Goal: Transaction & Acquisition: Purchase product/service

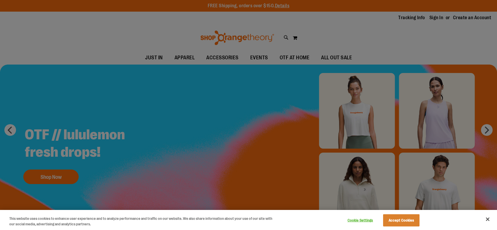
click at [57, 175] on div at bounding box center [248, 115] width 497 height 230
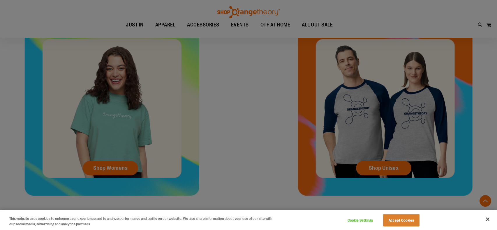
scroll to position [284, 0]
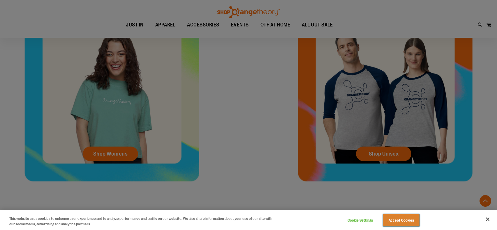
click at [390, 224] on button "Accept Cookies" at bounding box center [401, 221] width 36 height 12
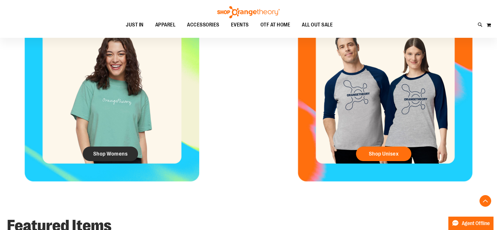
click at [107, 155] on span "Shop Womens" at bounding box center [110, 154] width 35 height 6
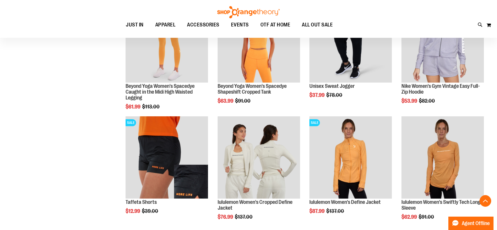
scroll to position [500, 0]
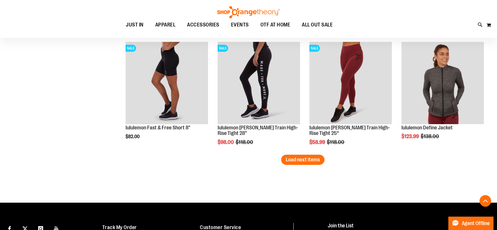
scroll to position [1092, 0]
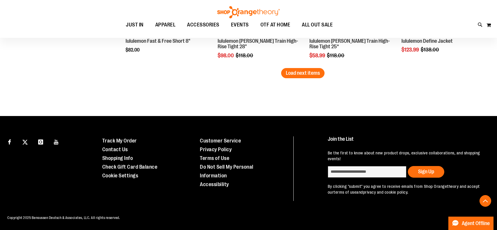
click at [309, 76] on button "Load next items" at bounding box center [302, 73] width 43 height 10
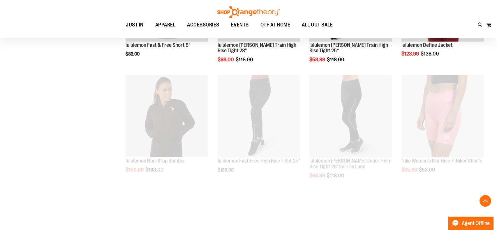
scroll to position [1092, 0]
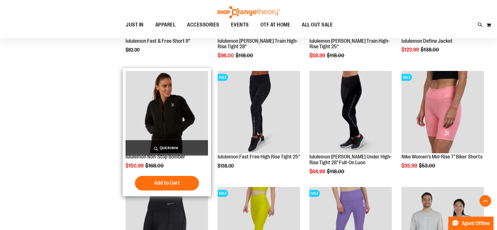
click at [169, 134] on img "product" at bounding box center [166, 112] width 82 height 82
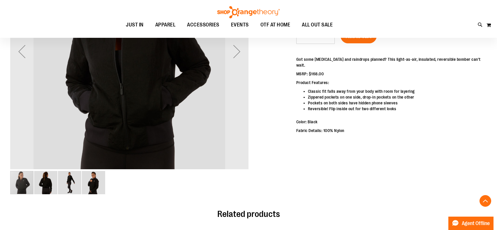
scroll to position [90, 0]
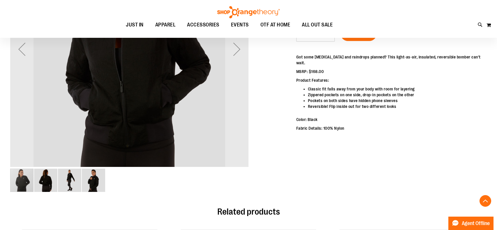
click at [50, 185] on img "image 2 of 4" at bounding box center [45, 180] width 23 height 23
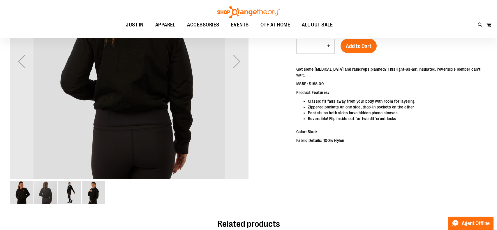
scroll to position [78, 0]
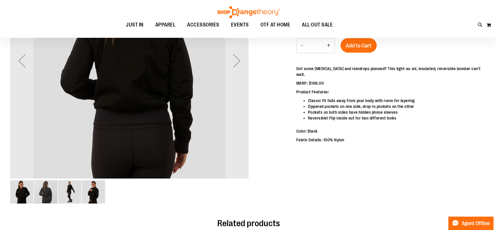
click at [65, 200] on img "image 3 of 4" at bounding box center [69, 191] width 23 height 23
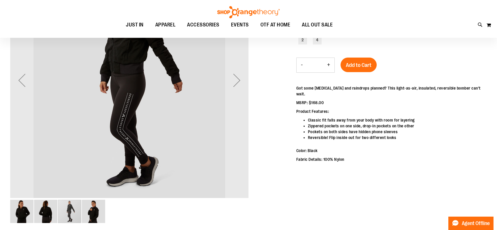
scroll to position [60, 0]
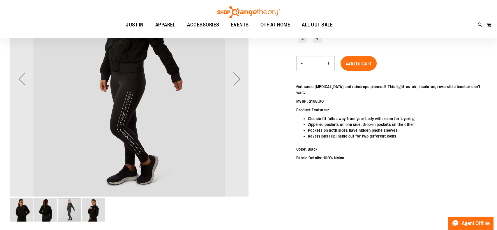
click at [92, 214] on img "image 4 of 4" at bounding box center [93, 210] width 23 height 23
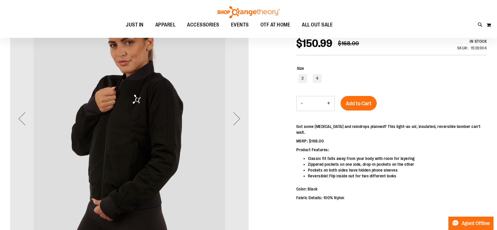
scroll to position [20, 0]
